Goal: Task Accomplishment & Management: Manage account settings

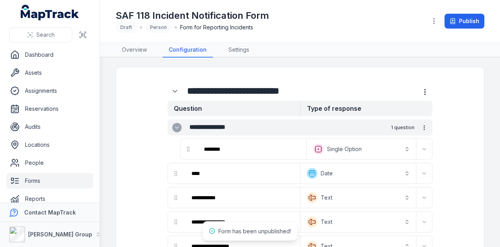
scroll to position [47, 0]
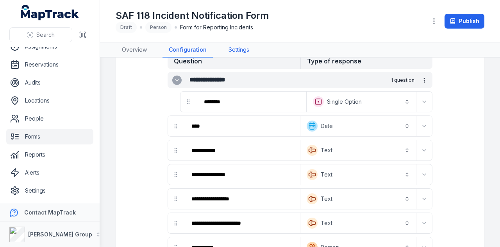
click at [239, 46] on link "Settings" at bounding box center [238, 50] width 33 height 15
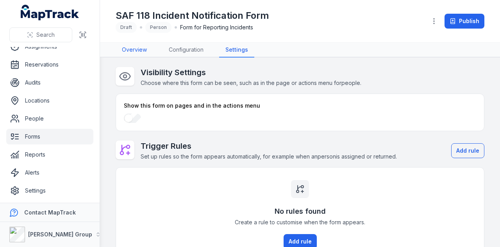
click at [131, 50] on link "Overview" at bounding box center [135, 50] width 38 height 15
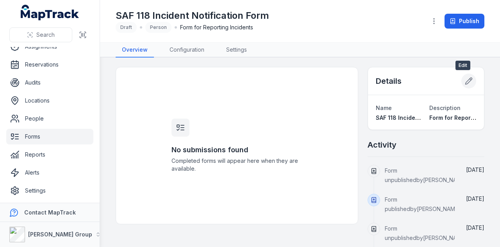
click at [465, 82] on icon at bounding box center [469, 81] width 8 height 8
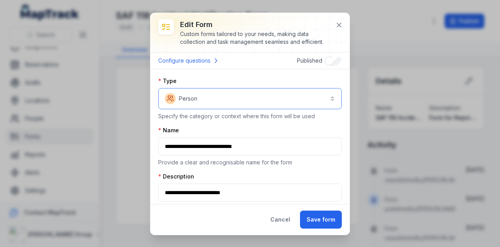
click at [227, 97] on button "Person ******" at bounding box center [250, 98] width 184 height 21
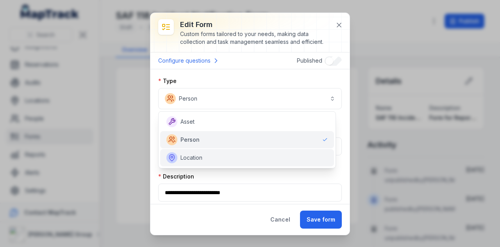
click at [217, 153] on div "Location" at bounding box center [247, 157] width 161 height 11
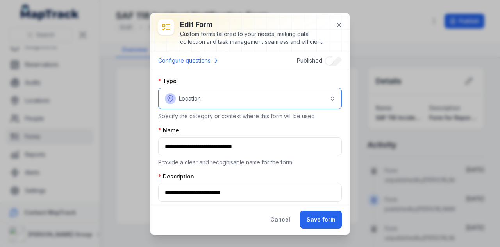
scroll to position [14, 0]
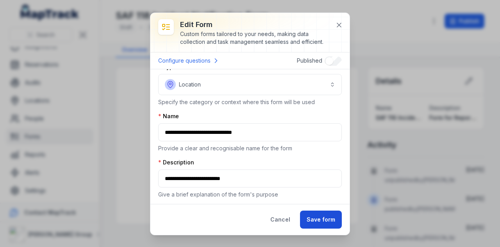
click at [324, 222] on button "Save form" at bounding box center [321, 219] width 42 height 18
